Goal: Information Seeking & Learning: Learn about a topic

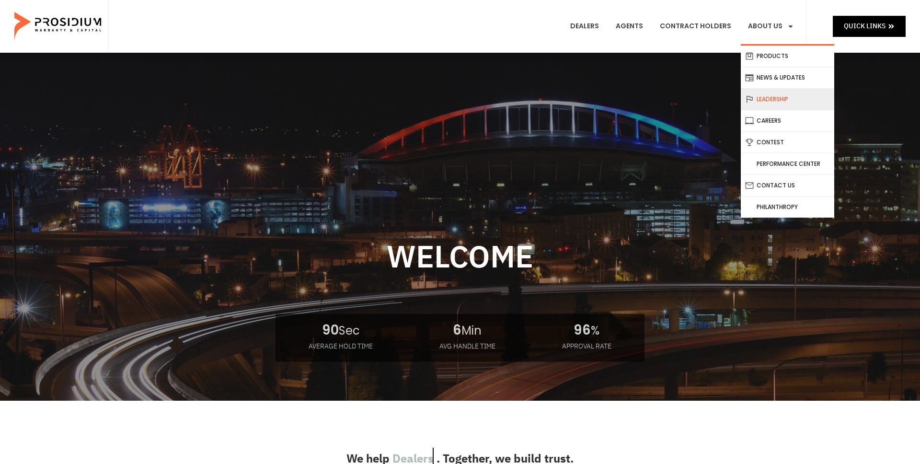
click at [768, 100] on link "Leadership" at bounding box center [787, 99] width 93 height 21
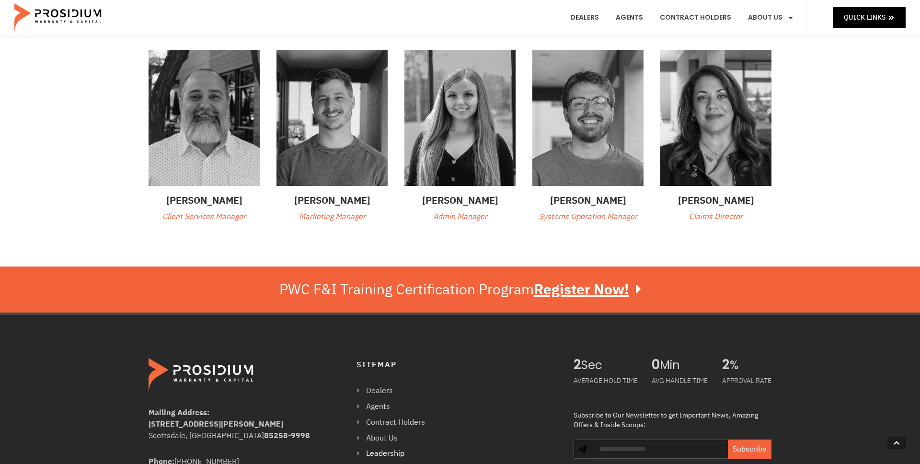
scroll to position [367, 0]
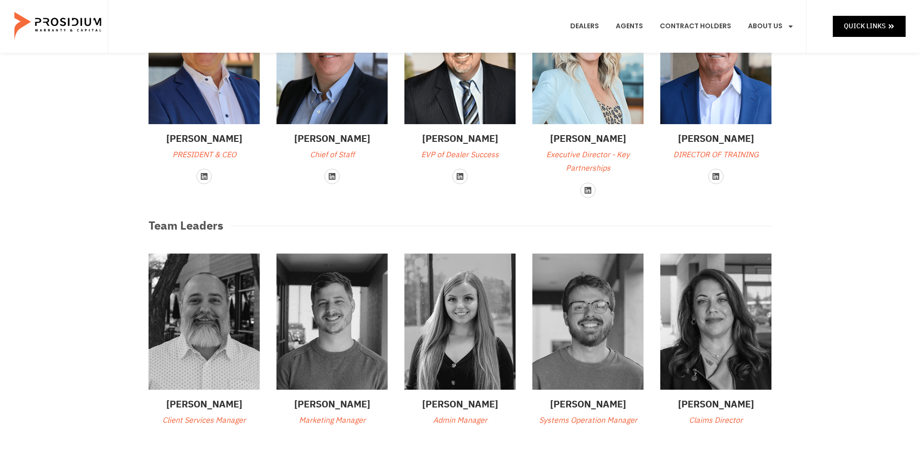
scroll to position [0, 0]
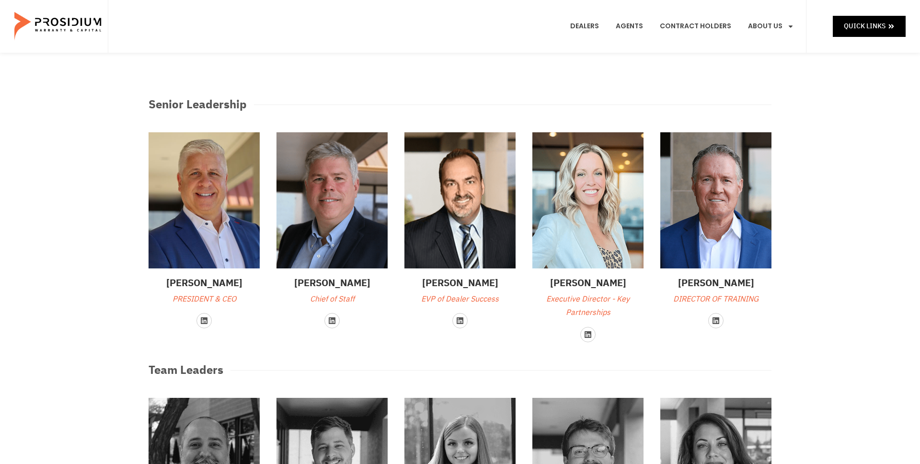
click at [806, 269] on div "Senior Leadership Travis Coulter PRESIDENT & CEO Linkedin Ed Barton Chief of St…" at bounding box center [460, 334] width 920 height 562
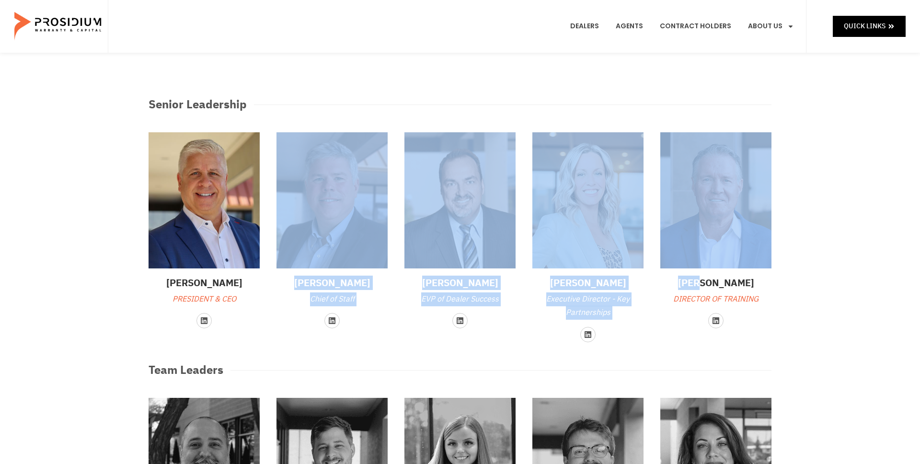
drag, startPoint x: 806, startPoint y: 269, endPoint x: 321, endPoint y: 161, distance: 497.2
click at [321, 161] on div "Senior Leadership Travis Coulter PRESIDENT & CEO Linkedin Ed Barton Chief of St…" at bounding box center [460, 334] width 920 height 562
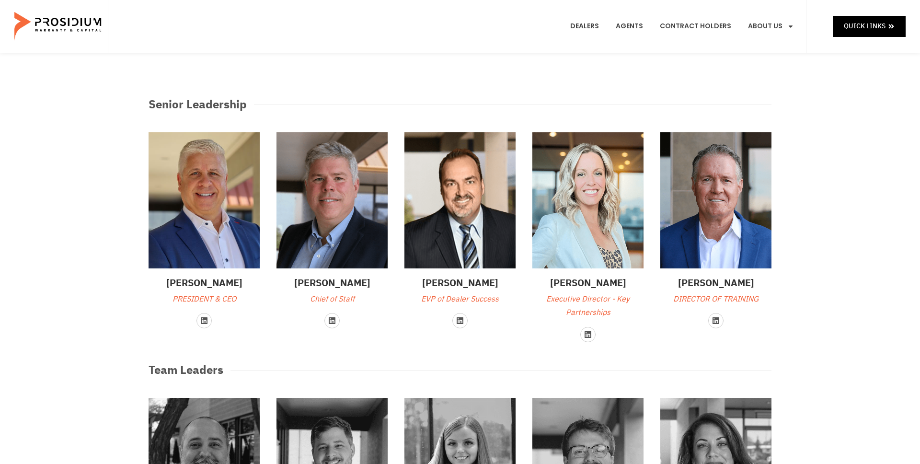
click at [837, 302] on div "Senior Leadership Travis Coulter PRESIDENT & CEO Linkedin Ed Barton Chief of St…" at bounding box center [460, 334] width 920 height 562
click at [92, 288] on div "Senior Leadership Travis Coulter PRESIDENT & CEO Linkedin Ed Barton Chief of St…" at bounding box center [460, 334] width 920 height 562
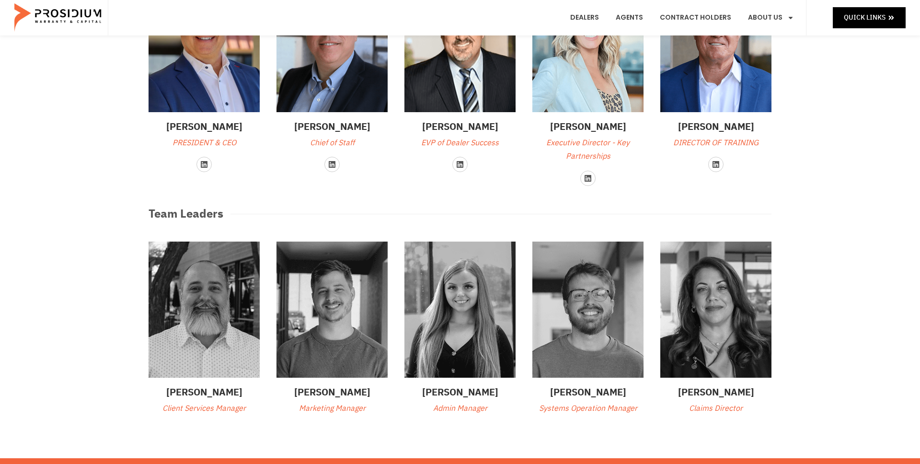
scroll to position [227, 0]
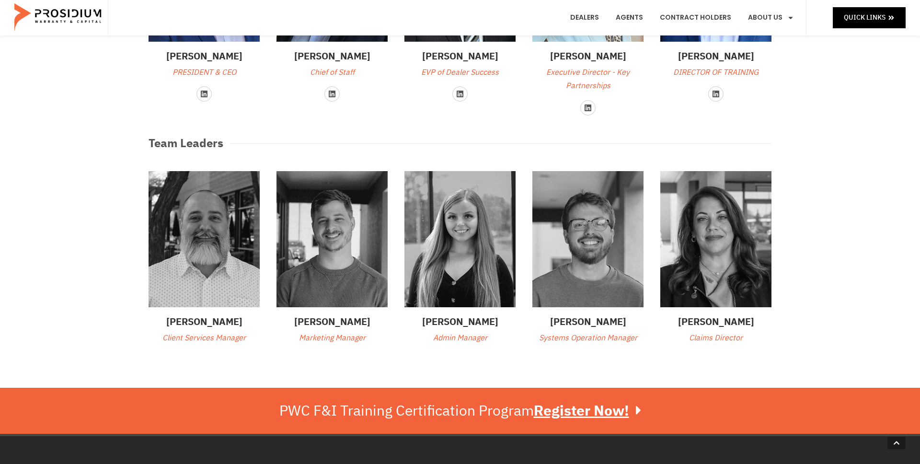
click at [96, 263] on div "Senior Leadership Travis Coulter PRESIDENT & CEO Linkedin Ed Barton Chief of St…" at bounding box center [460, 107] width 920 height 562
click at [100, 356] on div "Senior Leadership Travis Coulter PRESIDENT & CEO Linkedin Ed Barton Chief of St…" at bounding box center [460, 107] width 920 height 562
click at [105, 224] on div "Senior Leadership Travis Coulter PRESIDENT & CEO Linkedin Ed Barton Chief of St…" at bounding box center [460, 107] width 920 height 562
click at [105, 118] on div "Senior Leadership Travis Coulter PRESIDENT & CEO Linkedin Ed Barton Chief of St…" at bounding box center [460, 107] width 920 height 562
click at [99, 204] on div "Senior Leadership Travis Coulter PRESIDENT & CEO Linkedin Ed Barton Chief of St…" at bounding box center [460, 107] width 920 height 562
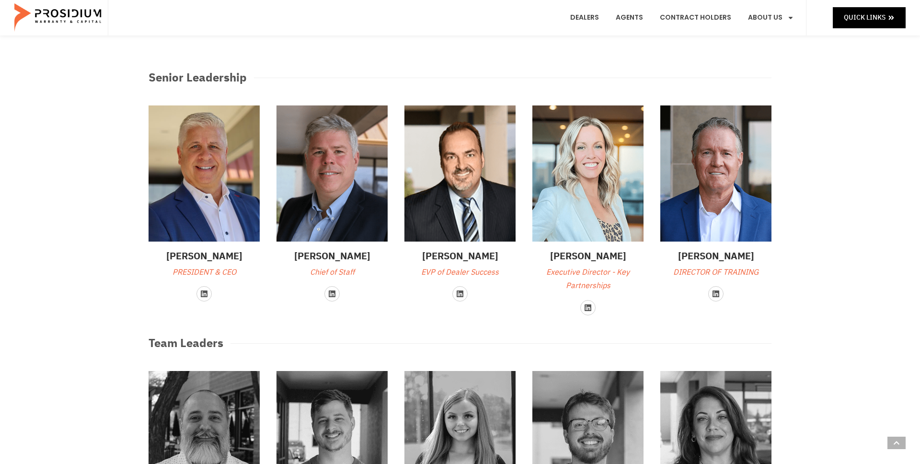
scroll to position [0, 0]
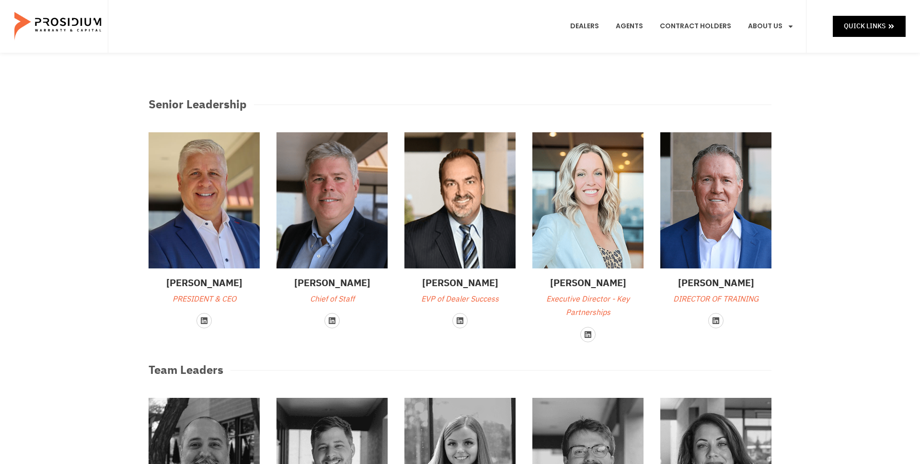
click at [871, 144] on div "Senior Leadership Travis Coulter PRESIDENT & CEO Linkedin Ed Barton Chief of St…" at bounding box center [460, 334] width 920 height 562
drag, startPoint x: 844, startPoint y: 75, endPoint x: 807, endPoint y: 75, distance: 37.4
click at [835, 75] on div "Senior Leadership Travis Coulter PRESIDENT & CEO Linkedin Ed Barton Chief of St…" at bounding box center [460, 334] width 920 height 562
click at [682, 69] on div "Senior Leadership Travis Coulter PRESIDENT & CEO Linkedin Ed Barton Chief of St…" at bounding box center [460, 334] width 632 height 562
click at [554, 81] on div "Senior Leadership Travis Coulter PRESIDENT & CEO Linkedin Ed Barton Chief of St…" at bounding box center [460, 334] width 632 height 562
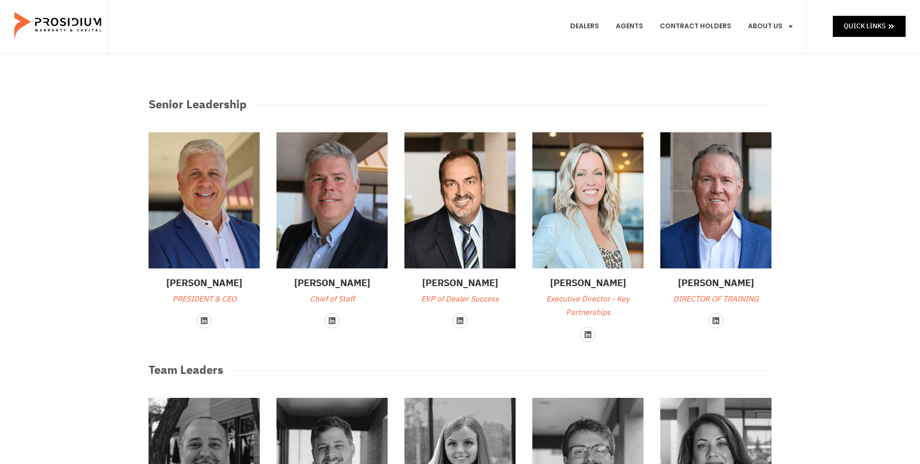
click at [453, 80] on div "Senior Leadership Travis Coulter PRESIDENT & CEO Linkedin Ed Barton Chief of St…" at bounding box center [460, 334] width 632 height 562
click at [189, 66] on div "Senior Leadership Travis Coulter PRESIDENT & CEO Linkedin Ed Barton Chief of St…" at bounding box center [460, 334] width 632 height 562
click at [591, 29] on link "Dealers" at bounding box center [584, 26] width 43 height 35
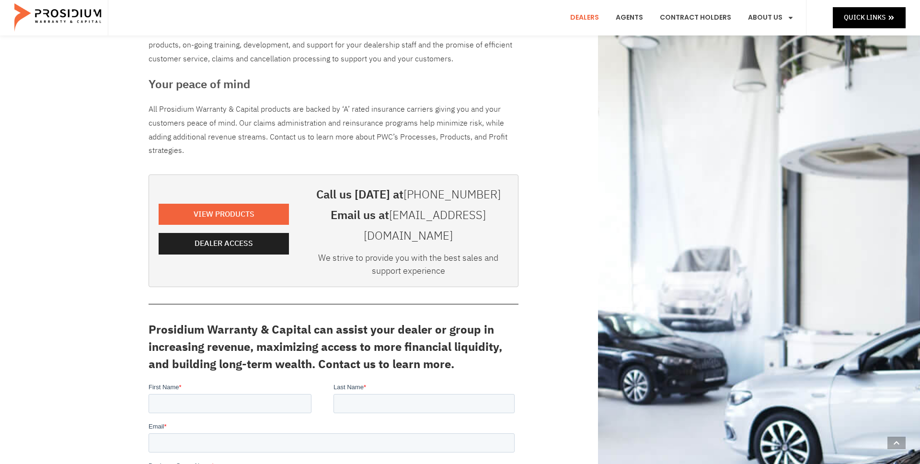
scroll to position [227, 0]
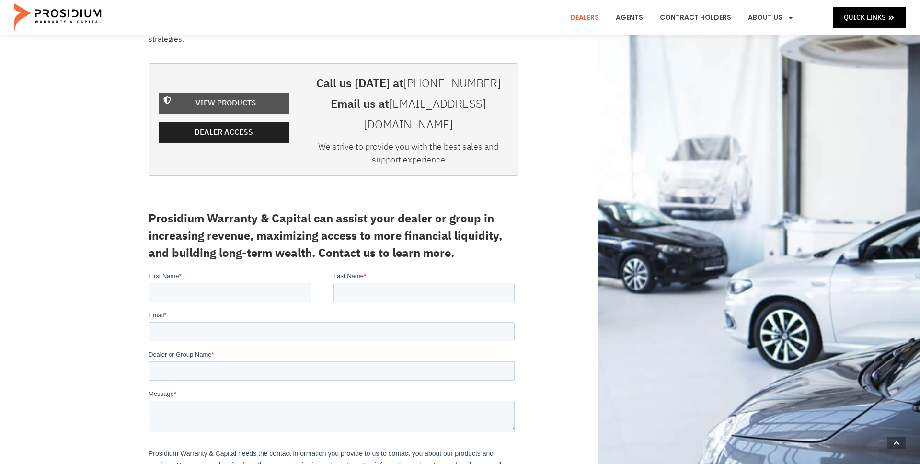
click at [239, 96] on span "View Products" at bounding box center [225, 103] width 61 height 14
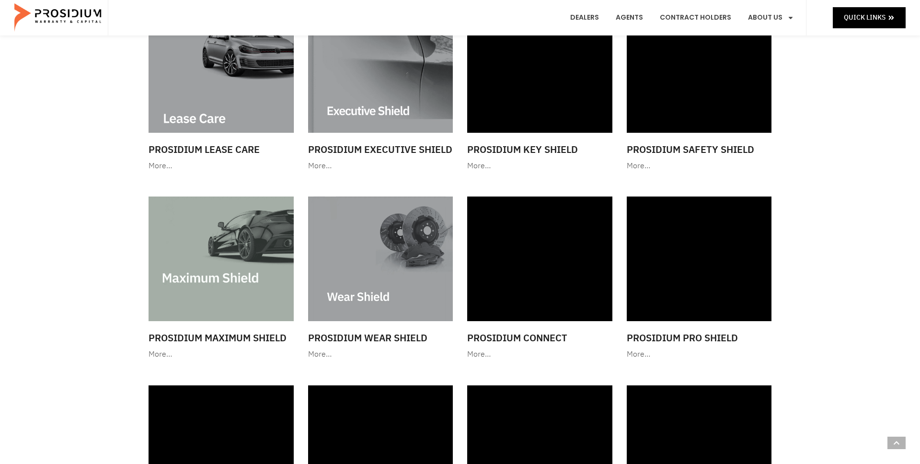
scroll to position [753, 0]
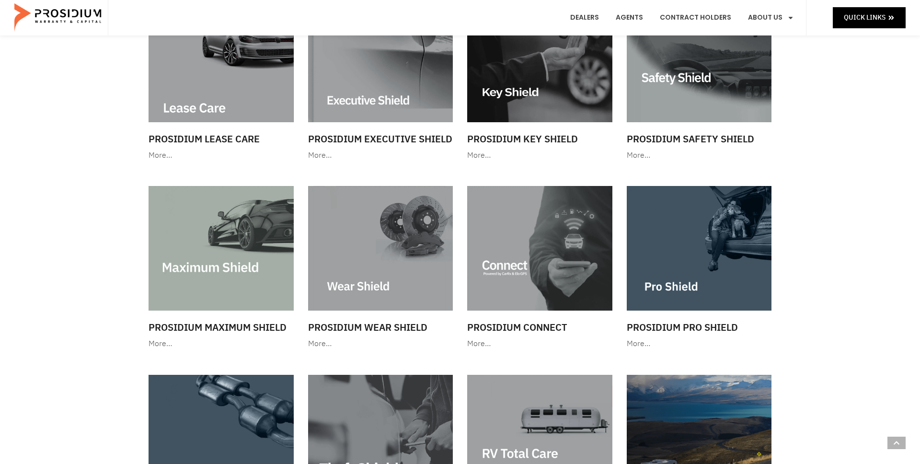
click at [819, 223] on div "Show All Service Contracts GAP Lifetime Warranty Protection RV & Powersports Sh…" at bounding box center [460, 143] width 920 height 1687
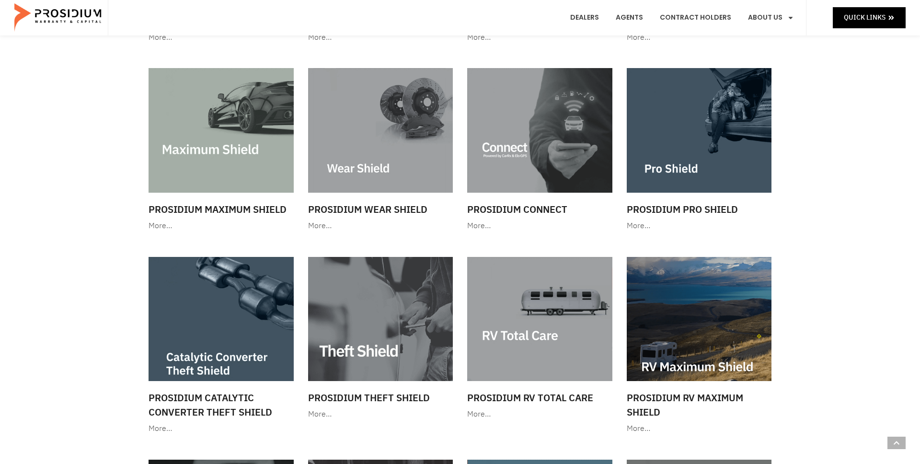
scroll to position [697, 0]
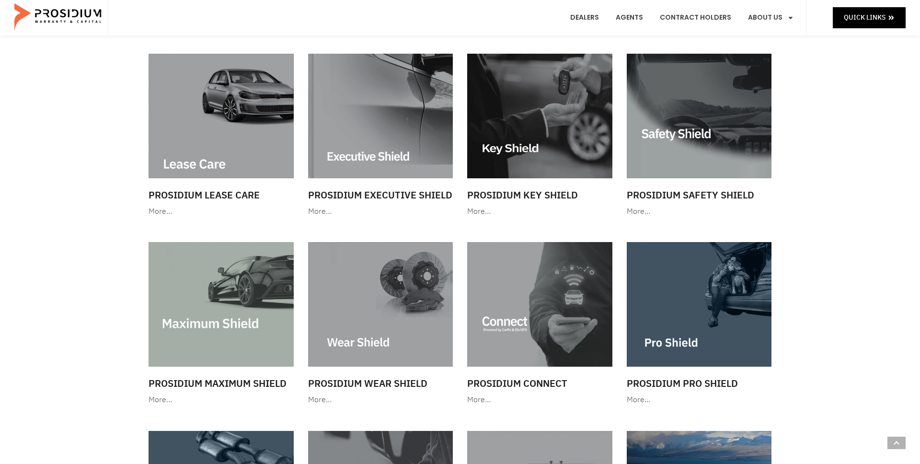
click at [836, 315] on div "Show All Service Contracts GAP Lifetime Warranty Protection RV & Powersports Sh…" at bounding box center [460, 199] width 920 height 1687
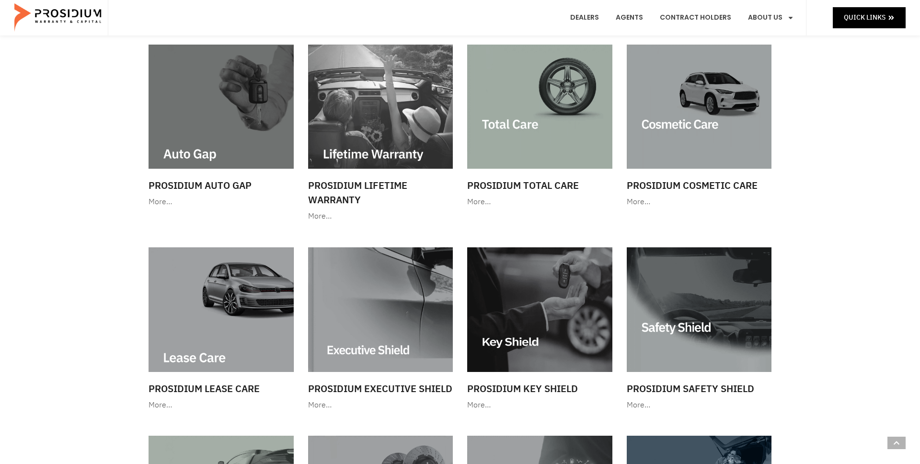
click at [852, 291] on div "Show All Service Contracts GAP Lifetime Warranty Protection RV & Powersports Sh…" at bounding box center [460, 393] width 920 height 1687
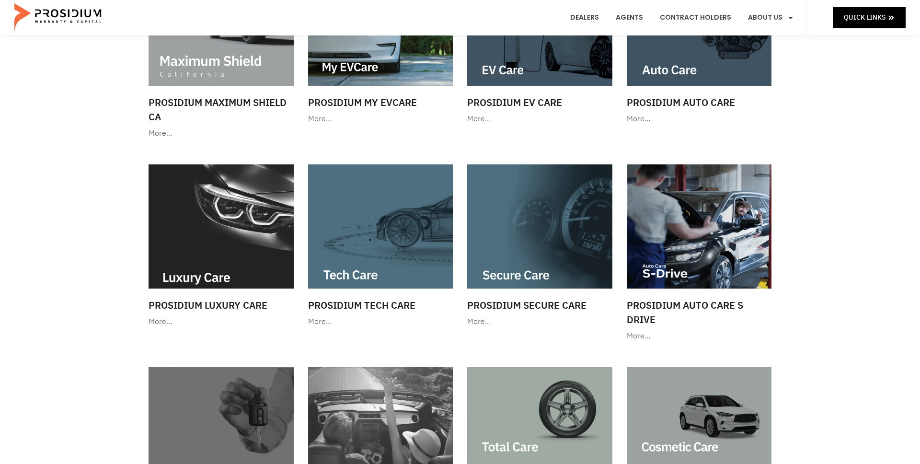
scroll to position [0, 0]
